Goal: Check status: Check status

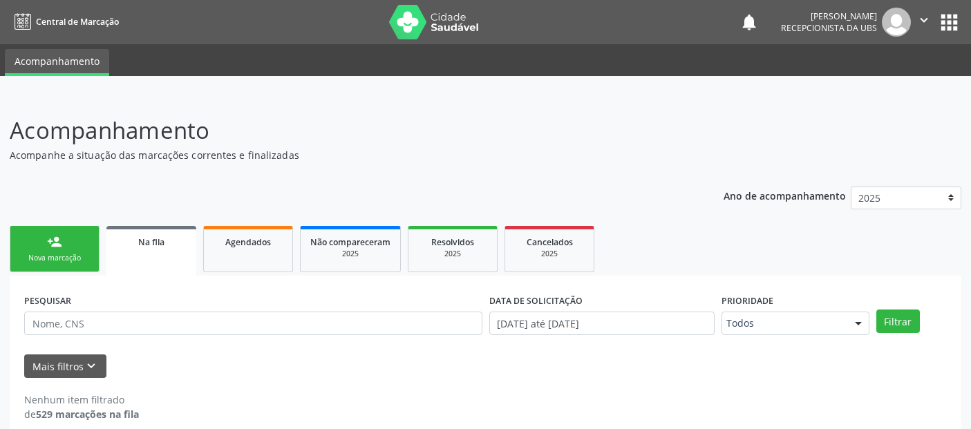
scroll to position [15, 0]
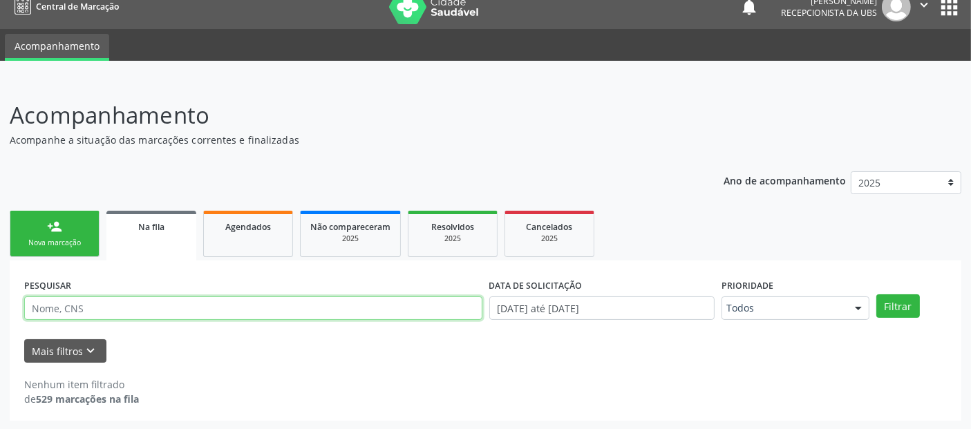
click at [80, 303] on input "text" at bounding box center [253, 308] width 458 height 23
type input "[PERSON_NAME]"
click at [876, 294] on button "Filtrar" at bounding box center [898, 305] width 44 height 23
click at [382, 310] on input "[PERSON_NAME]" at bounding box center [253, 308] width 458 height 23
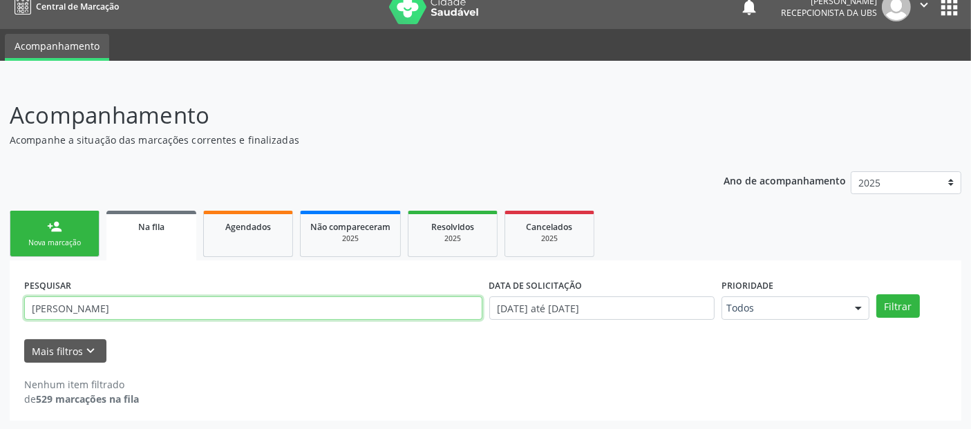
click at [382, 310] on input "[PERSON_NAME]" at bounding box center [253, 308] width 458 height 23
